Goal: Task Accomplishment & Management: Manage account settings

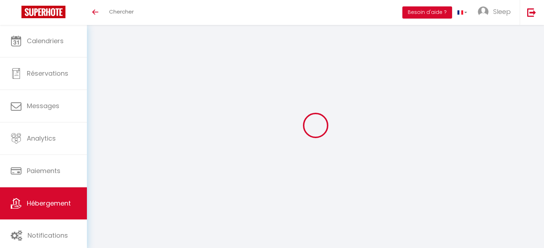
select select "3643-8066131"
select select "+ 15 %"
select select "+ 28 %"
select select "- 5 %"
select select
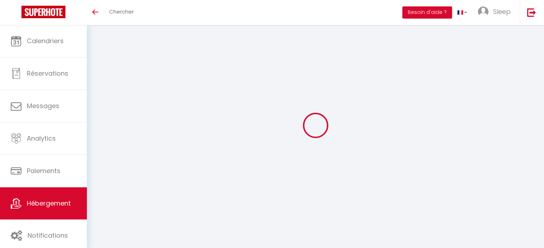
select select "EUR"
select select
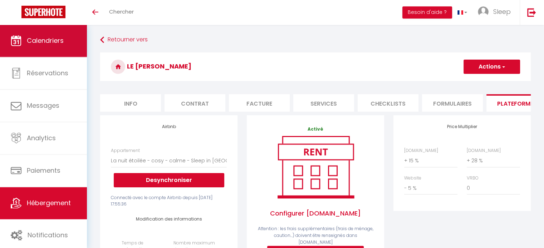
click at [58, 51] on link "Calendriers" at bounding box center [43, 41] width 87 height 32
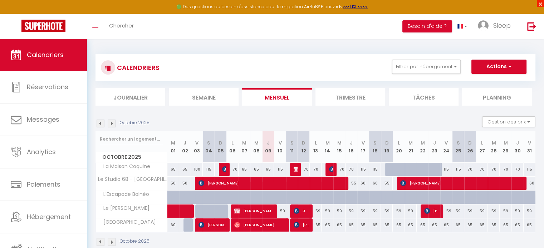
click at [539, 3] on span "×" at bounding box center [539, 3] width 7 height 7
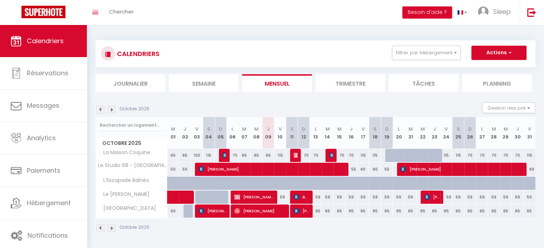
click at [110, 111] on img at bounding box center [112, 110] width 8 height 8
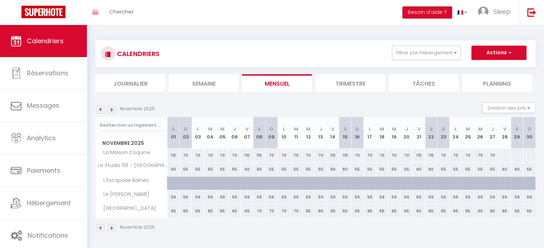
click at [110, 111] on img at bounding box center [112, 110] width 8 height 8
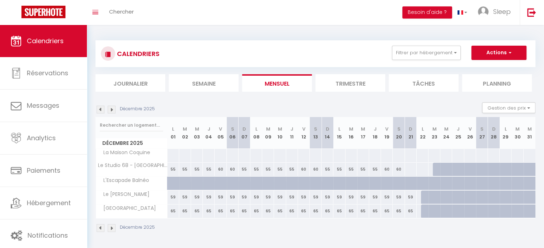
click at [425, 198] on div at bounding box center [427, 198] width 12 height 14
type input "65"
type input "Lun 22 Décembre 2025"
type input "[DATE] Décembre 2025"
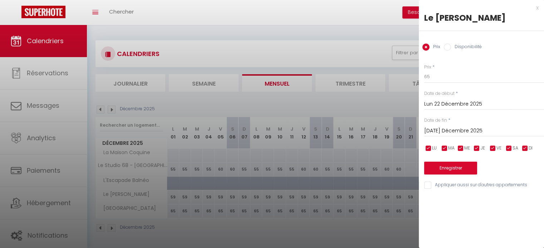
click at [388, 219] on div at bounding box center [272, 124] width 544 height 248
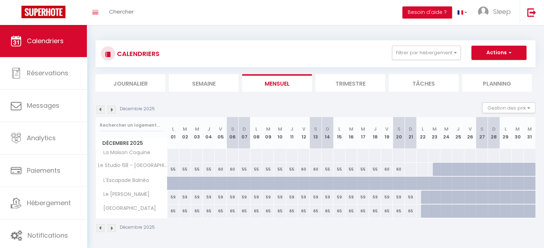
click at [271, 16] on div "Toggle menubar Chercher BUTTON Besoin d'aide ? Sleep Paramètres Équipe" at bounding box center [295, 12] width 486 height 25
click at [426, 194] on div at bounding box center [427, 198] width 12 height 14
type input "65"
type input "Lun 22 Décembre 2025"
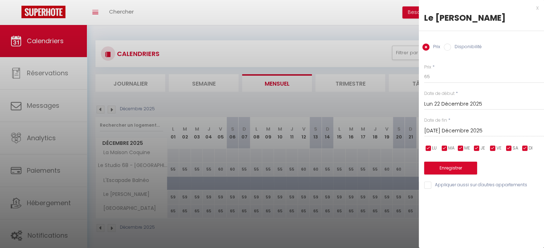
click at [461, 127] on input "[DATE] Décembre 2025" at bounding box center [484, 131] width 120 height 9
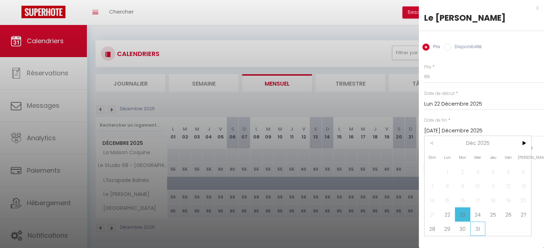
click at [476, 231] on span "31" at bounding box center [477, 229] width 15 height 14
type input "Mer 31 Décembre 2025"
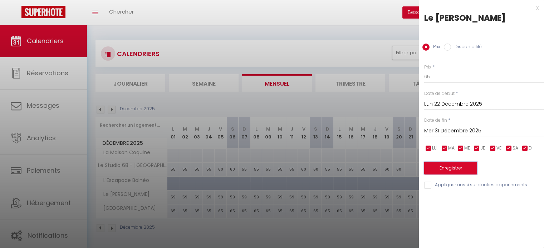
click at [443, 166] on button "Enregistrer" at bounding box center [450, 168] width 53 height 13
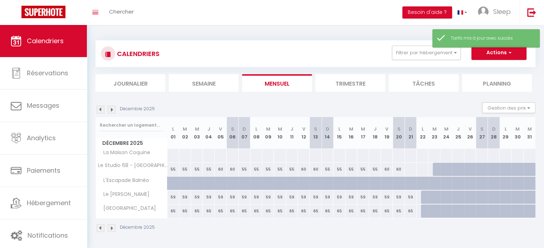
click at [426, 196] on div at bounding box center [427, 198] width 12 height 14
type input "65"
type input "Lun 22 Décembre 2025"
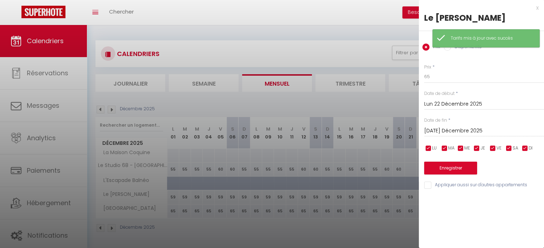
click at [468, 129] on input "[DATE] Décembre 2025" at bounding box center [484, 131] width 120 height 9
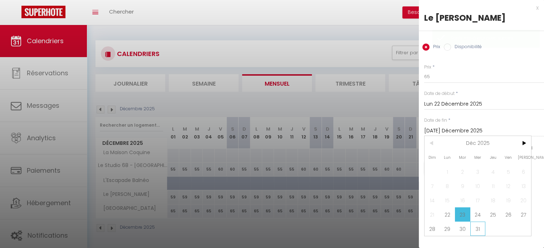
click at [482, 229] on span "31" at bounding box center [477, 229] width 15 height 14
type input "Mer 31 Décembre 2025"
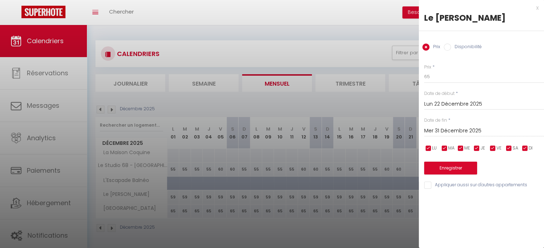
click at [468, 43] on div "Prix Disponibilité" at bounding box center [481, 43] width 125 height 24
click at [468, 46] on label "Disponibilité" at bounding box center [466, 48] width 31 height 8
click at [451, 46] on input "Disponibilité" at bounding box center [447, 47] width 7 height 7
radio input "true"
radio input "false"
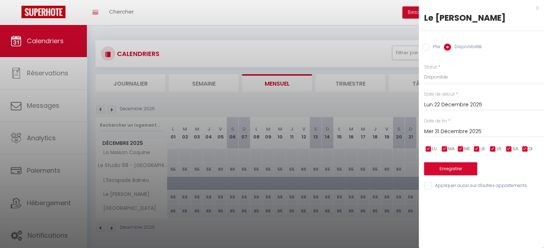
click at [447, 164] on button "Enregistrer" at bounding box center [450, 169] width 53 height 13
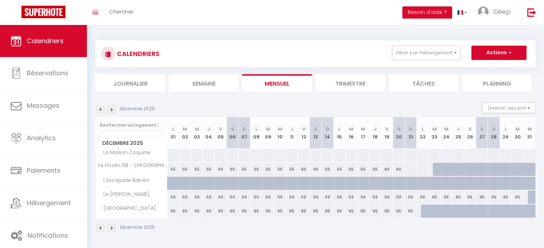
click at [530, 197] on div at bounding box center [534, 198] width 12 height 14
select select "1"
type input "Mer 31 Décembre 2025"
type input "Jeu 01 Janvier 2026"
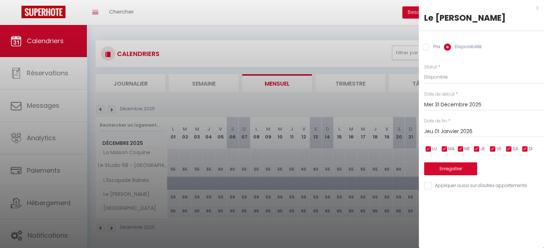
click at [429, 48] on input "Prix" at bounding box center [425, 47] width 7 height 7
radio input "true"
radio input "false"
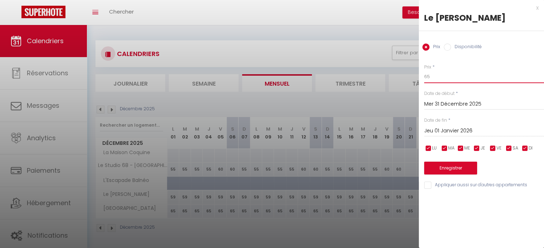
click at [436, 76] on input "65" at bounding box center [484, 76] width 120 height 13
type input "6"
type input "85"
click at [450, 164] on button "Enregistrer" at bounding box center [450, 168] width 53 height 13
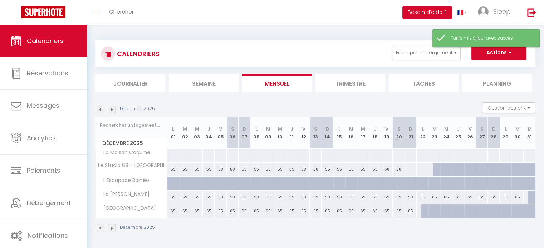
click at [530, 195] on div at bounding box center [534, 198] width 12 height 14
type input "85"
type input "Mer 31 Décembre 2025"
type input "Jeu 01 Janvier 2026"
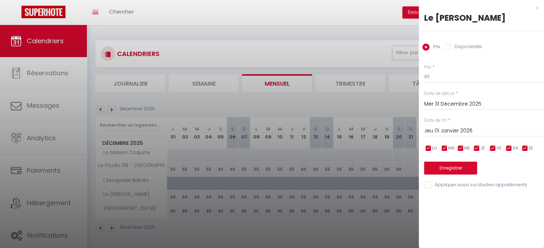
click at [460, 47] on label "Disponibilité" at bounding box center [466, 48] width 31 height 8
click at [451, 47] on input "Disponibilité" at bounding box center [447, 47] width 7 height 7
radio input "true"
radio input "false"
click at [449, 161] on div "Enregistrer" at bounding box center [484, 165] width 120 height 22
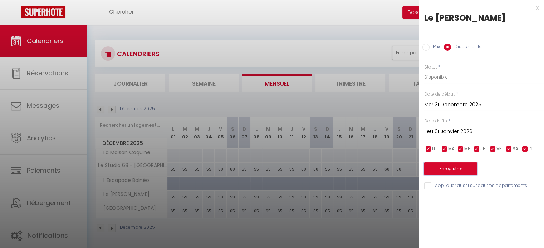
click at [449, 167] on button "Enregistrer" at bounding box center [450, 169] width 53 height 13
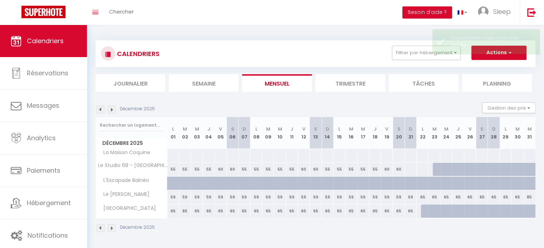
click at [410, 167] on div at bounding box center [410, 169] width 12 height 13
select select "1"
type input "Dim 21 Décembre 2025"
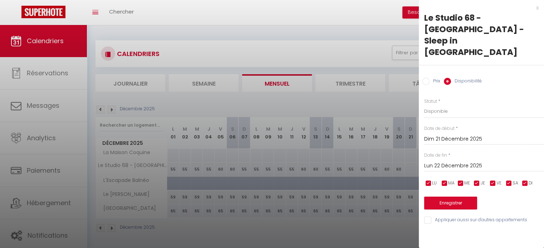
click at [453, 162] on input "Lun 22 Décembre 2025" at bounding box center [484, 166] width 120 height 9
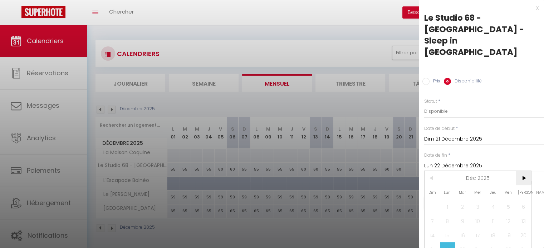
click at [519, 171] on span ">" at bounding box center [522, 178] width 15 height 14
click at [523, 243] on span "28" at bounding box center [522, 250] width 15 height 14
type input "[PERSON_NAME] 28 Février 2026"
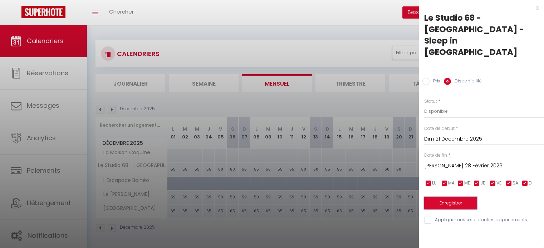
click at [446, 197] on button "Enregistrer" at bounding box center [450, 203] width 53 height 13
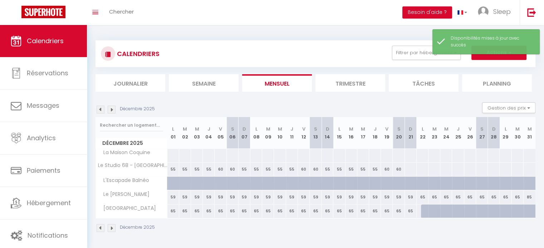
click at [411, 169] on div at bounding box center [410, 169] width 12 height 13
select select "1"
type input "Dim 21 Décembre 2025"
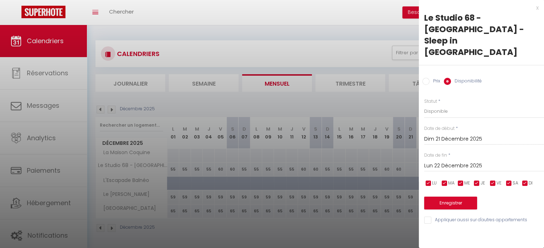
click at [452, 159] on div "Lun 22 Décembre 2025 < Déc 2025 > Dim Lun Mar Mer Jeu Ven Sam 1 2 3 4 5 6 7 8 9…" at bounding box center [484, 165] width 120 height 13
click at [453, 162] on input "Lun 22 Décembre 2025" at bounding box center [484, 166] width 120 height 9
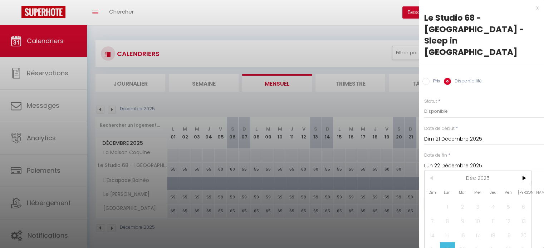
type input "Mer 31 Décembre 2025"
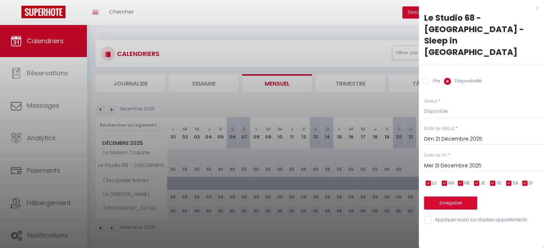
click at [464, 197] on button "Enregistrer" at bounding box center [450, 203] width 53 height 13
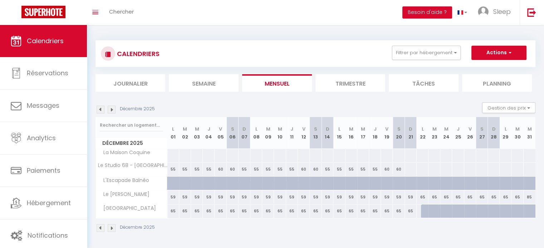
click at [411, 164] on div at bounding box center [410, 169] width 12 height 13
select select "1"
type input "Dim 21 Décembre 2025"
type input "Lun 22 Décembre 2025"
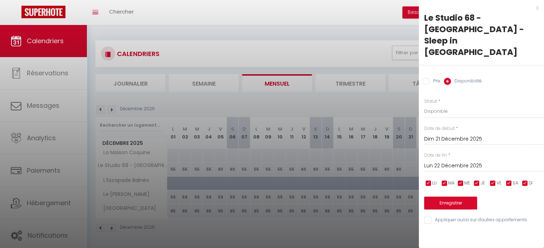
click at [450, 162] on input "Lun 22 Décembre 2025" at bounding box center [484, 166] width 120 height 9
click at [367, 99] on div at bounding box center [272, 124] width 544 height 248
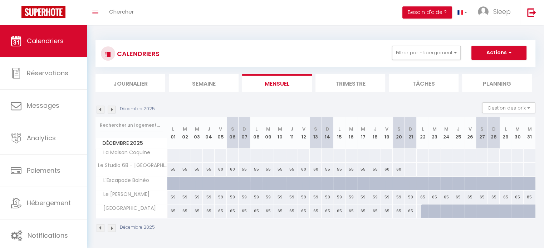
click at [99, 111] on img at bounding box center [101, 110] width 8 height 8
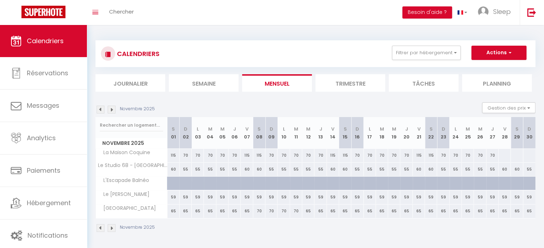
click at [504, 157] on div at bounding box center [504, 155] width 13 height 13
select select "1"
type input "Ven 28 Novembre 2025"
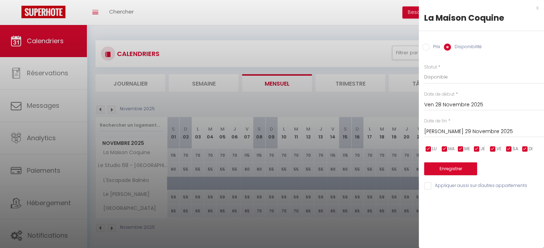
click at [508, 130] on input "[PERSON_NAME] 29 Novembre 2025" at bounding box center [484, 131] width 120 height 9
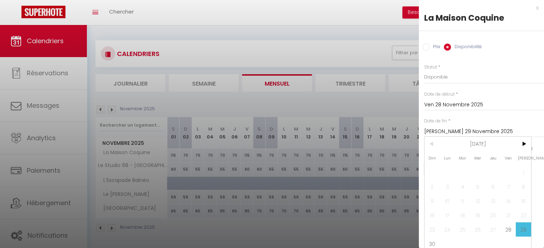
scroll to position [8, 0]
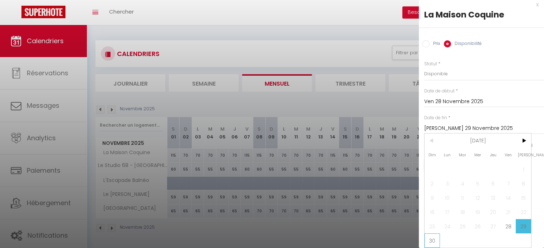
click at [432, 234] on span "30" at bounding box center [431, 241] width 15 height 14
type input "Dim 30 Novembre 2025"
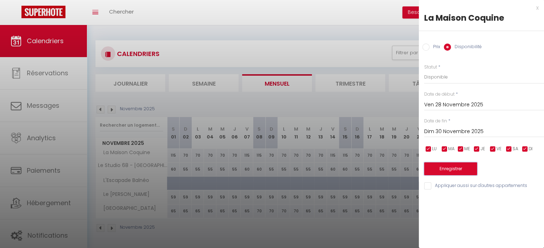
click at [442, 170] on button "Enregistrer" at bounding box center [450, 169] width 53 height 13
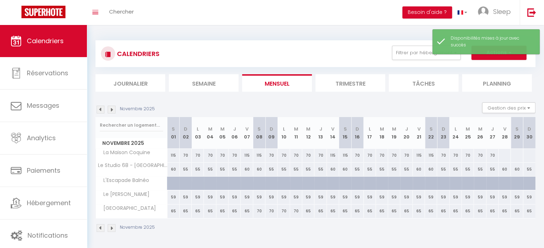
click at [502, 156] on div at bounding box center [504, 155] width 13 height 13
select select "1"
type input "Ven 28 Novembre 2025"
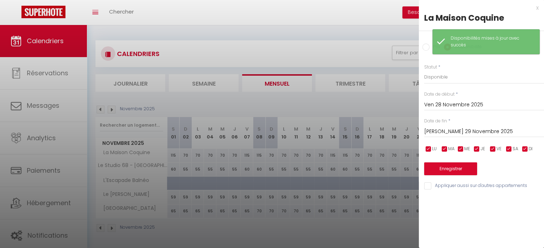
click at [512, 133] on input "[PERSON_NAME] 29 Novembre 2025" at bounding box center [484, 131] width 120 height 9
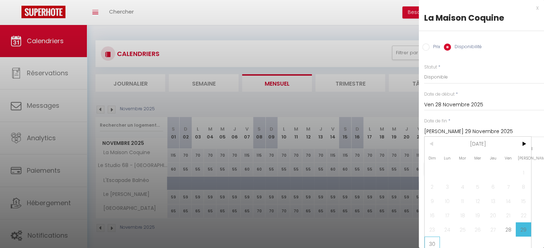
click at [433, 241] on span "30" at bounding box center [431, 244] width 15 height 14
type input "Dim 30 Novembre 2025"
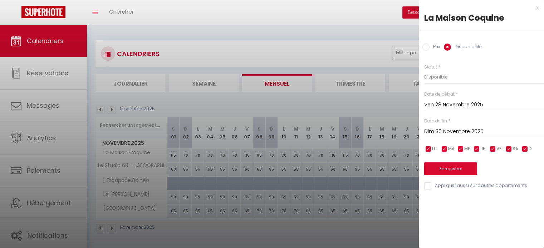
click at [430, 49] on label "Prix" at bounding box center [434, 48] width 11 height 8
click at [429, 49] on input "Prix" at bounding box center [425, 47] width 7 height 7
radio input "true"
radio input "false"
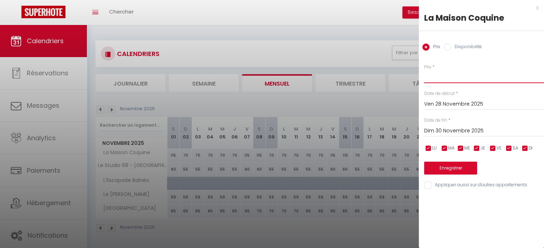
click at [440, 80] on input "Prix" at bounding box center [484, 76] width 120 height 13
type input "7"
type input "115"
click at [434, 165] on button "Enregistrer" at bounding box center [450, 168] width 53 height 13
